Goal: Browse casually

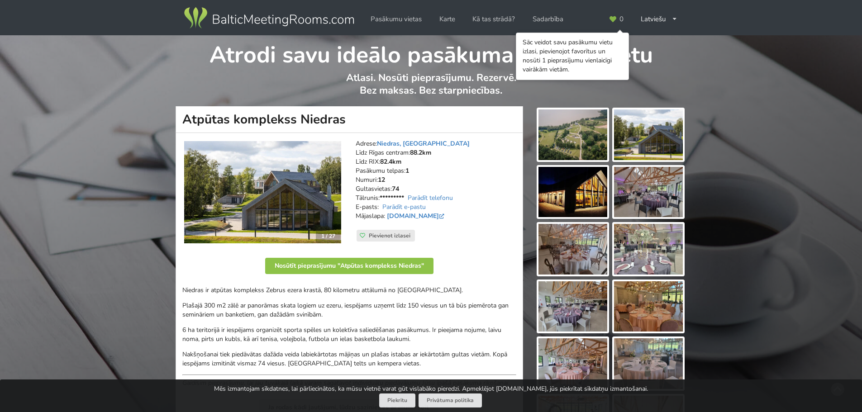
click at [634, 142] on img at bounding box center [648, 135] width 69 height 51
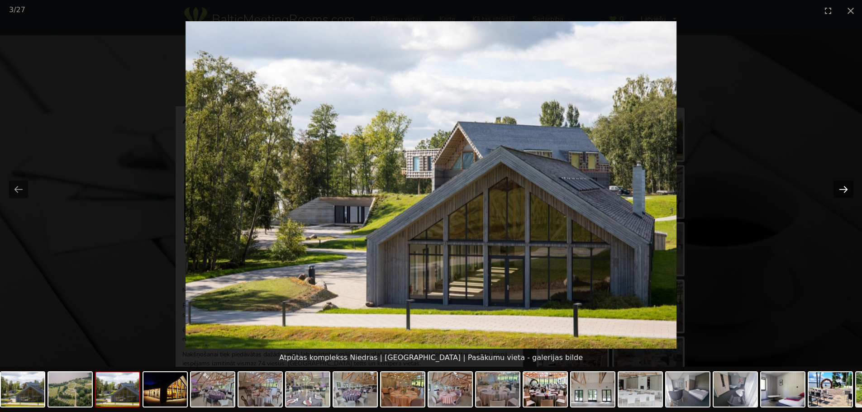
click at [836, 188] on button "Next slide" at bounding box center [843, 190] width 19 height 18
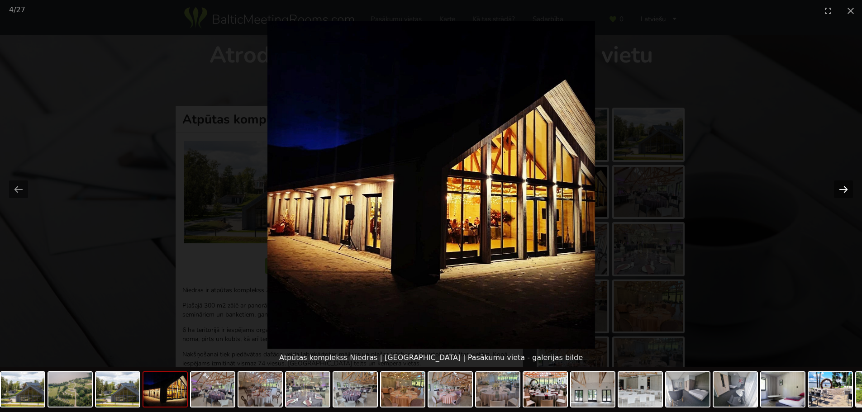
click at [836, 188] on button "Next slide" at bounding box center [843, 190] width 19 height 18
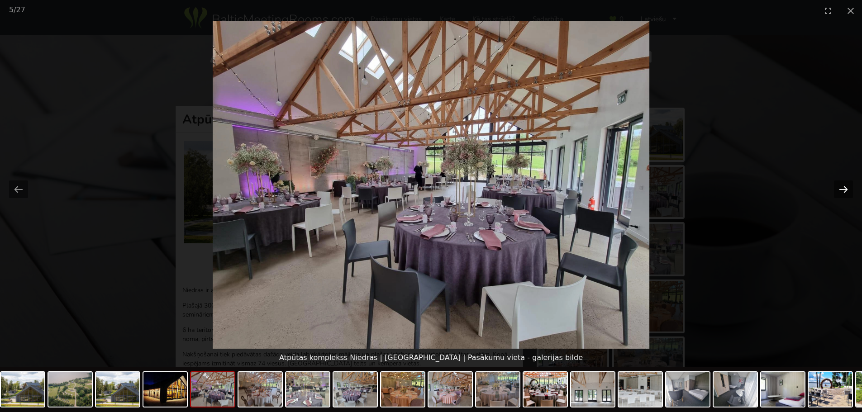
click at [836, 188] on button "Next slide" at bounding box center [843, 190] width 19 height 18
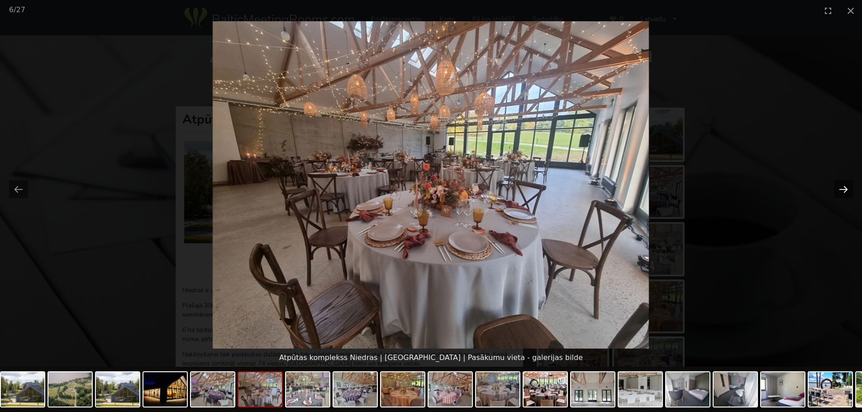
click at [836, 188] on button "Next slide" at bounding box center [843, 190] width 19 height 18
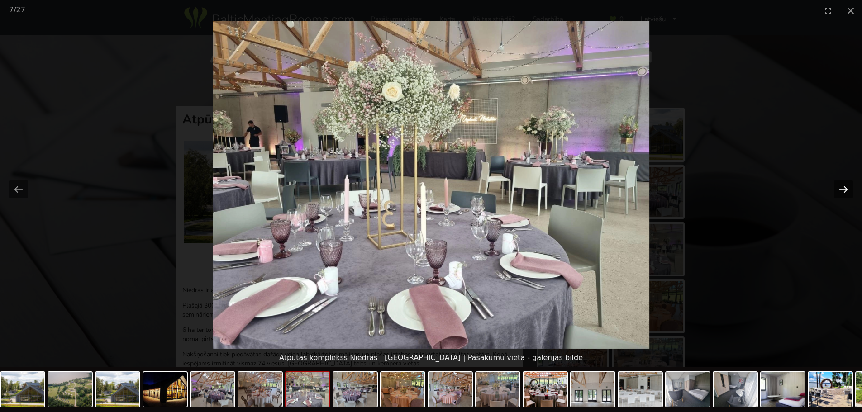
click at [836, 187] on button "Next slide" at bounding box center [843, 190] width 19 height 18
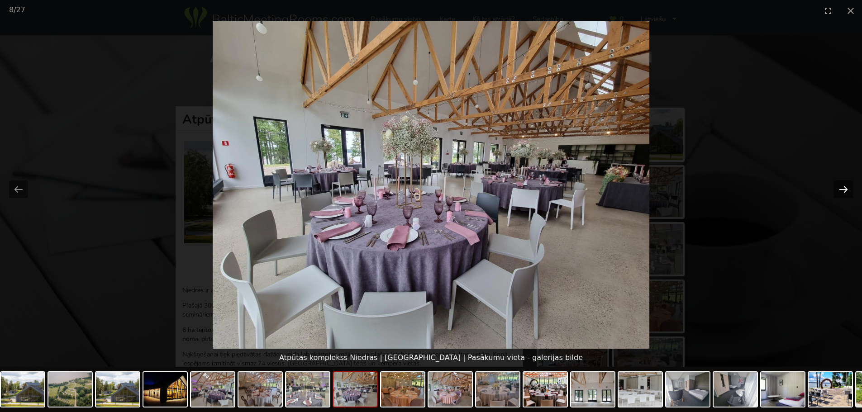
click at [836, 187] on button "Next slide" at bounding box center [843, 190] width 19 height 18
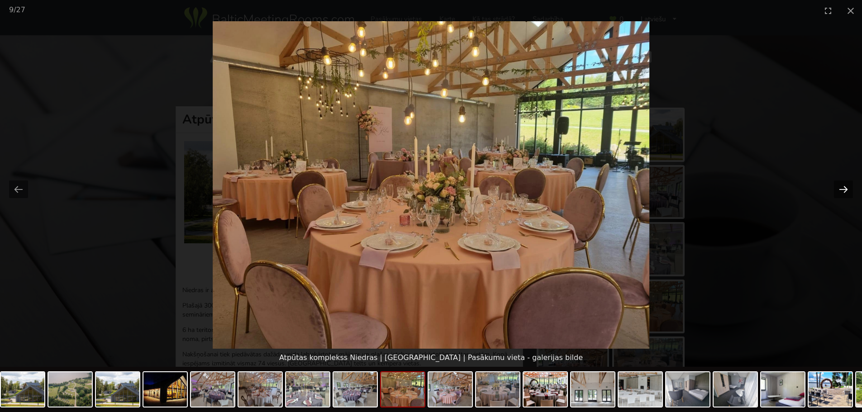
click at [835, 187] on button "Next slide" at bounding box center [843, 190] width 19 height 18
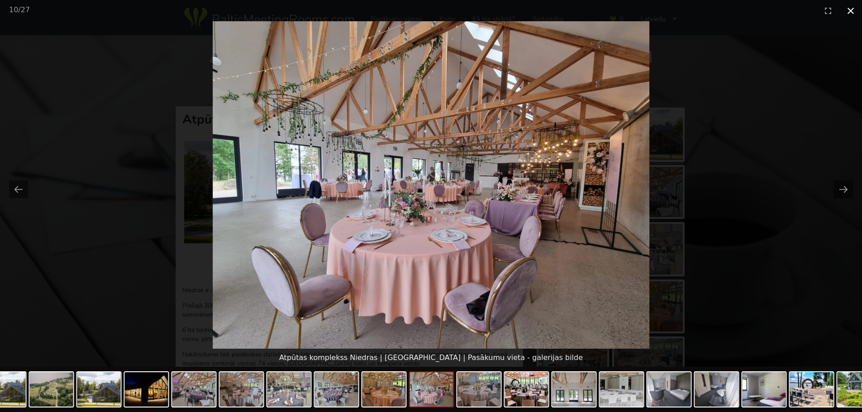
click at [847, 12] on button "Close gallery" at bounding box center [851, 10] width 23 height 21
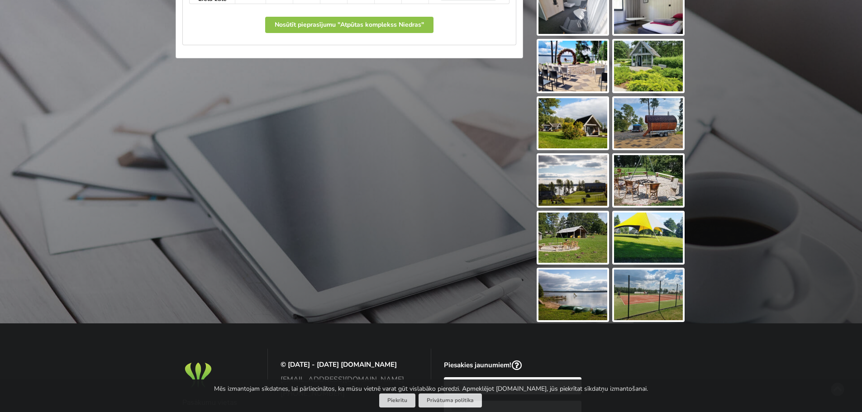
scroll to position [589, 0]
